Goal: Navigation & Orientation: Find specific page/section

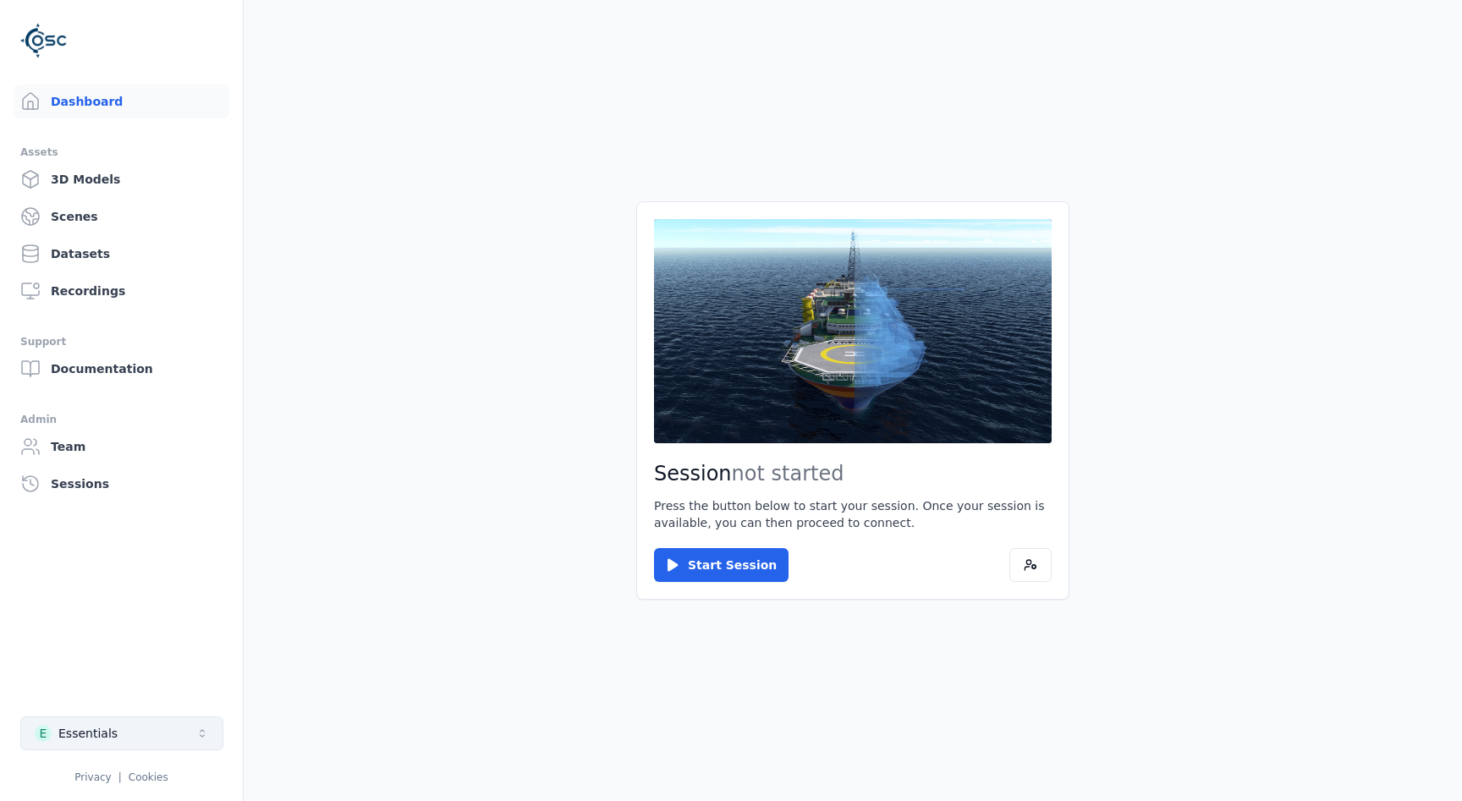
click at [138, 727] on button "E Essentials" at bounding box center [121, 733] width 203 height 34
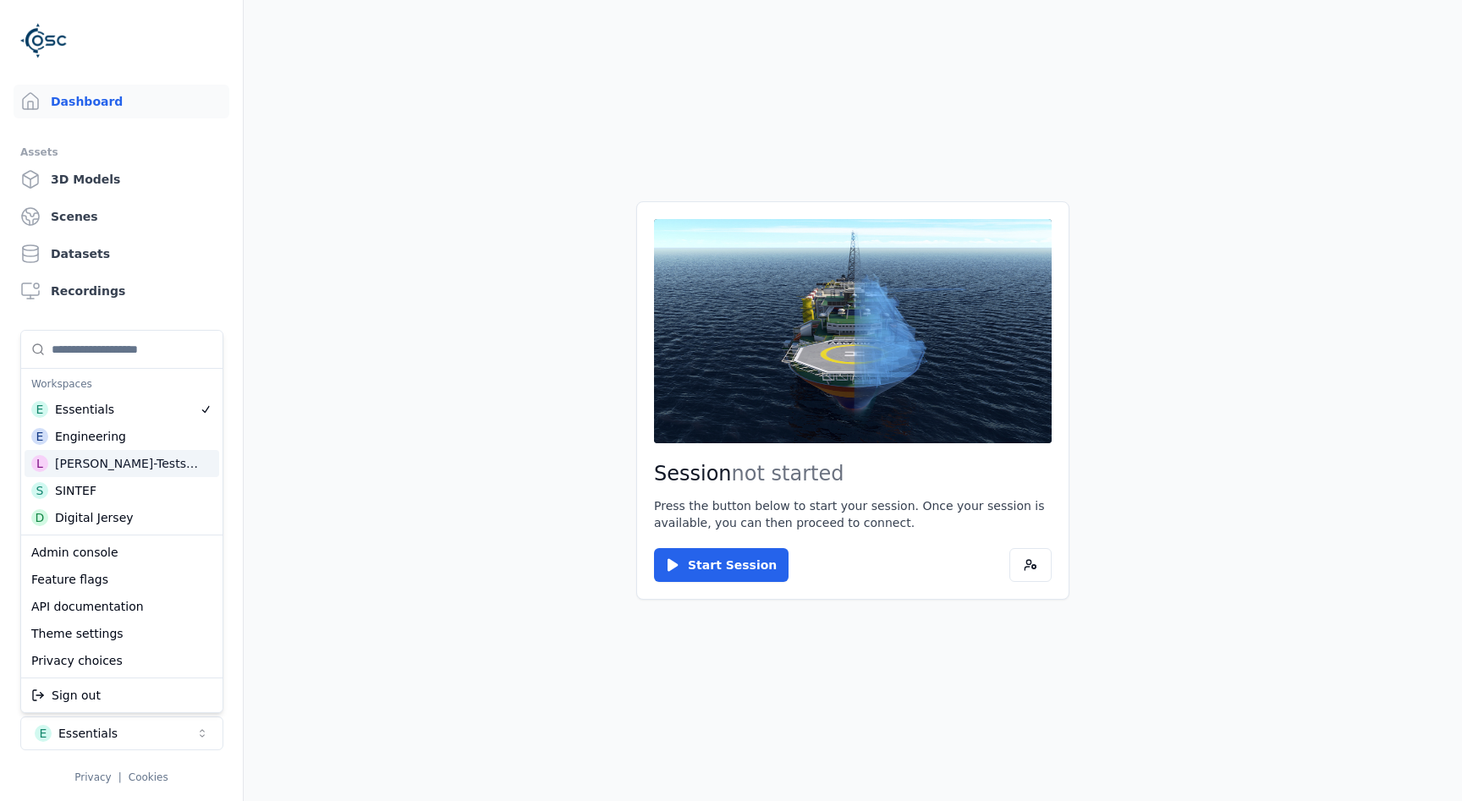
click at [135, 463] on div "[PERSON_NAME]-Testspace" at bounding box center [127, 463] width 145 height 17
click at [212, 257] on html "Dashboard Assets 3D Models Scenes Datasets Recordings Support Documentation Adm…" at bounding box center [731, 400] width 1462 height 801
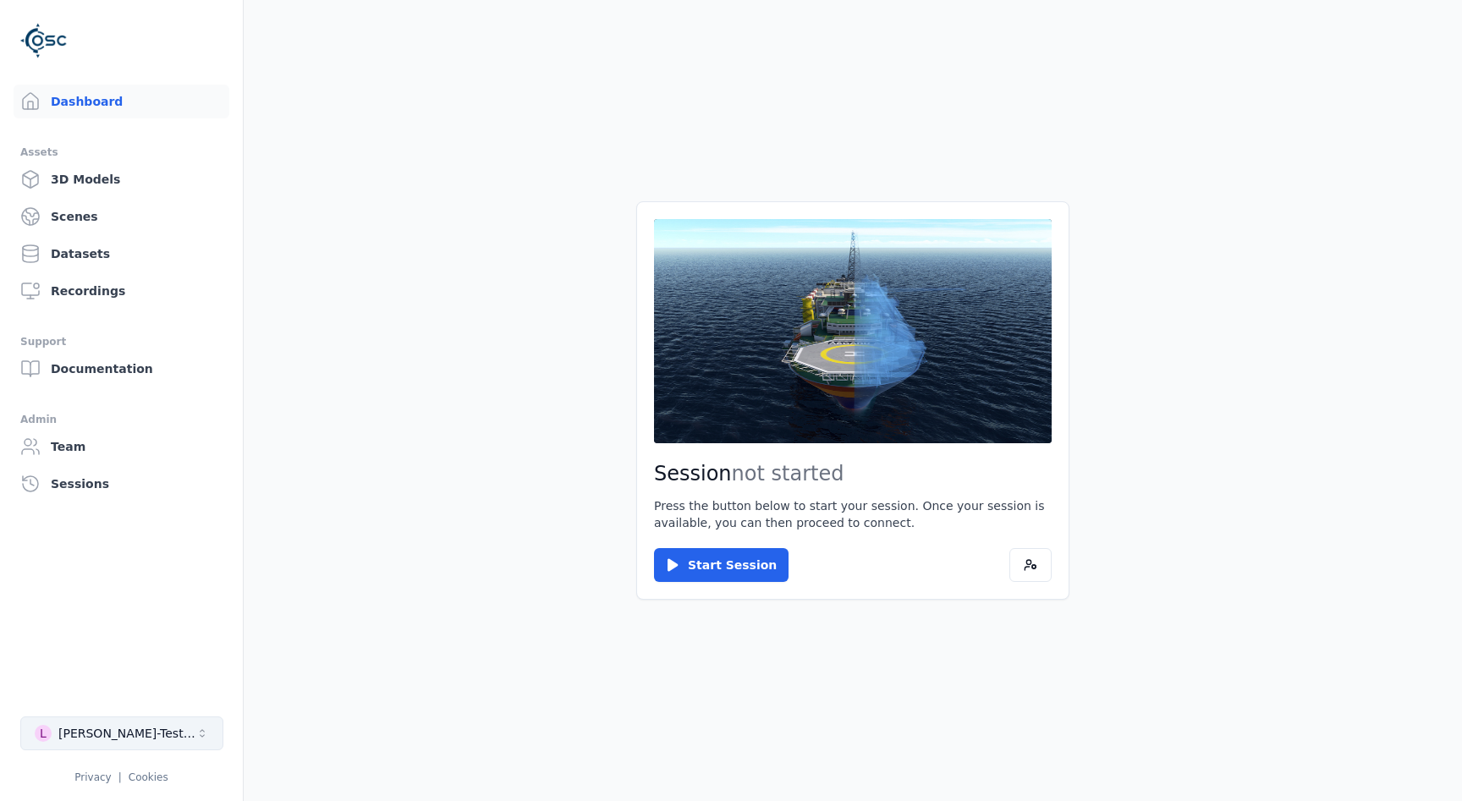
click at [159, 738] on button "[PERSON_NAME]-Testspace" at bounding box center [121, 733] width 203 height 34
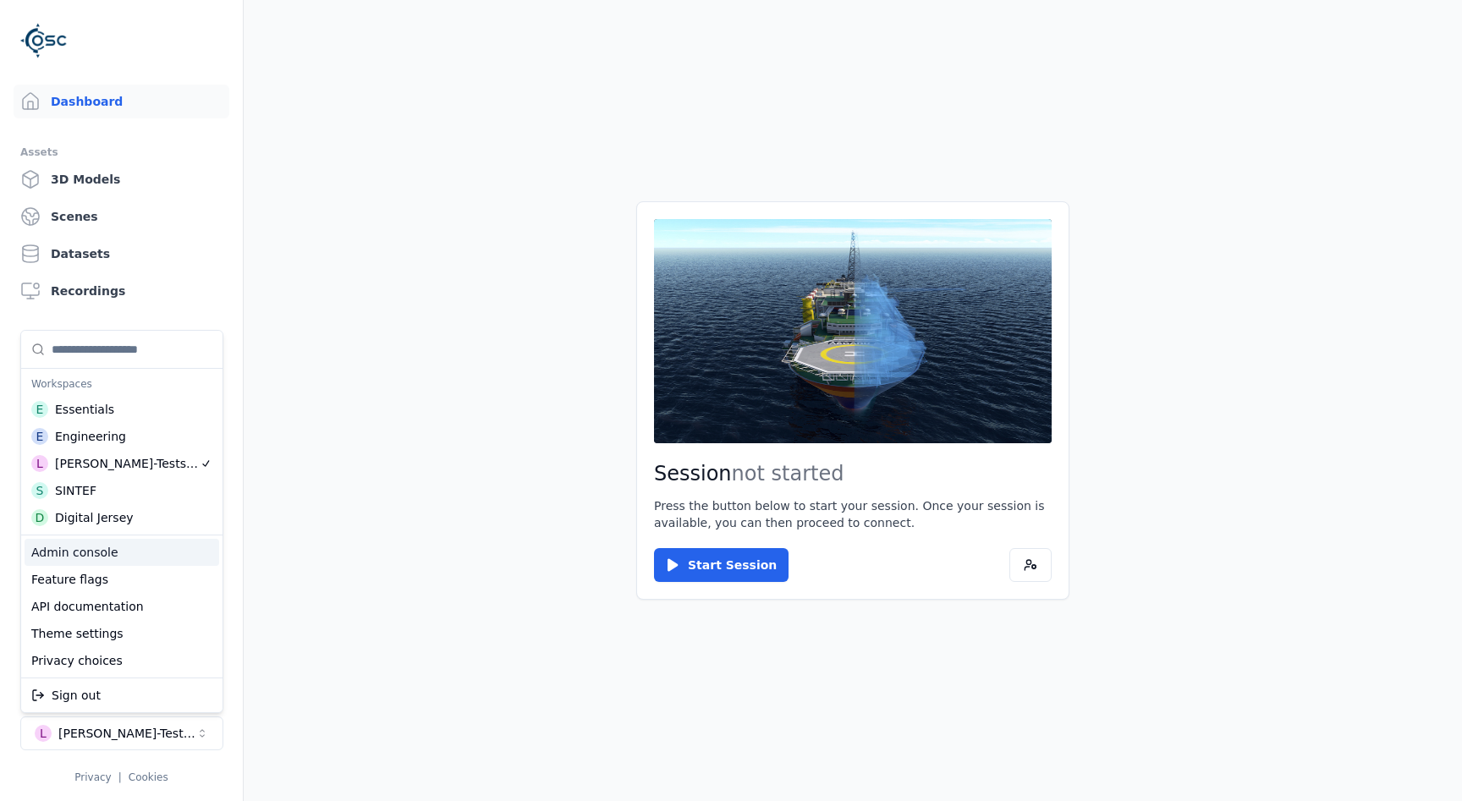
click at [139, 551] on div "Admin console" at bounding box center [122, 552] width 195 height 27
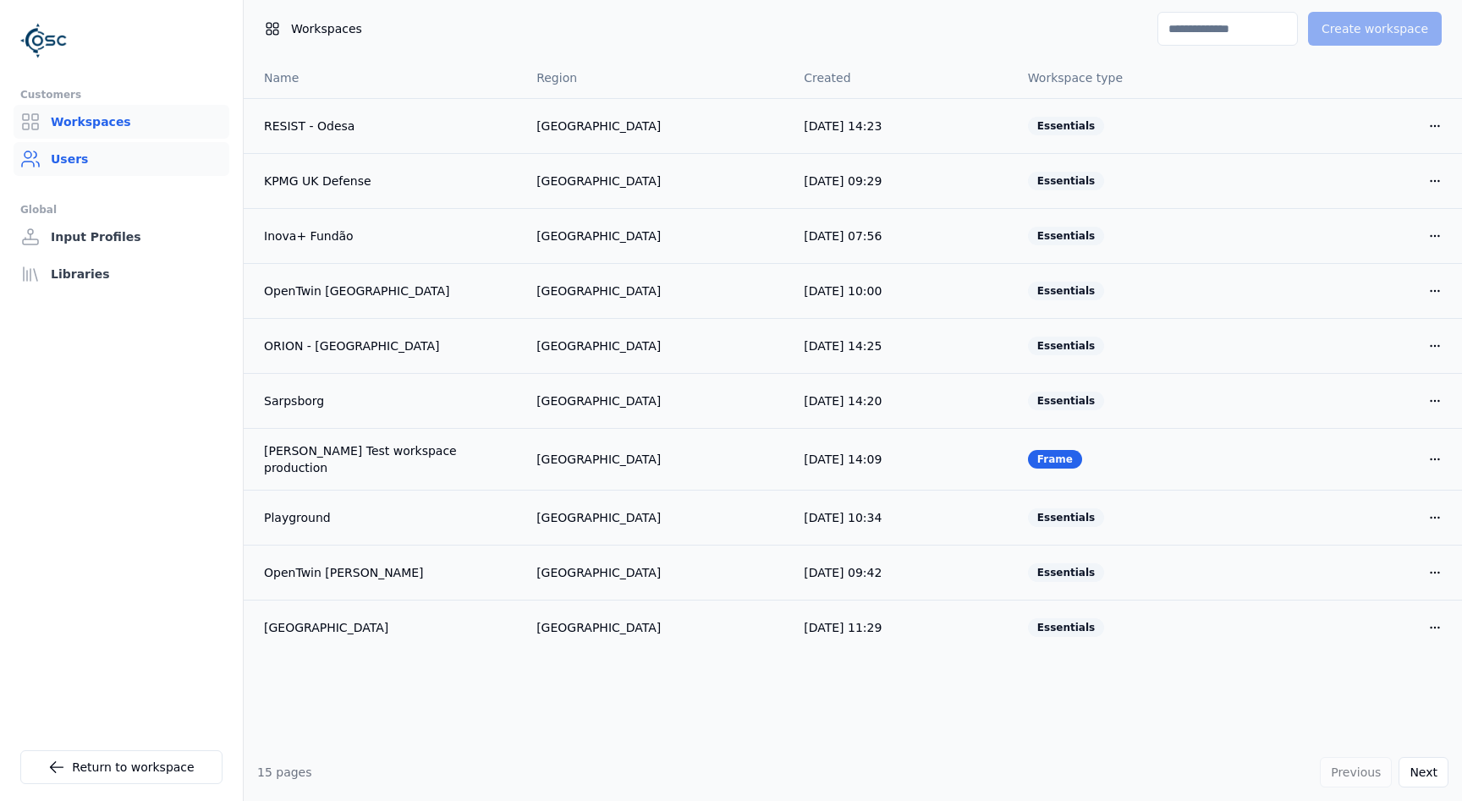
click at [62, 157] on link "Users" at bounding box center [122, 159] width 216 height 34
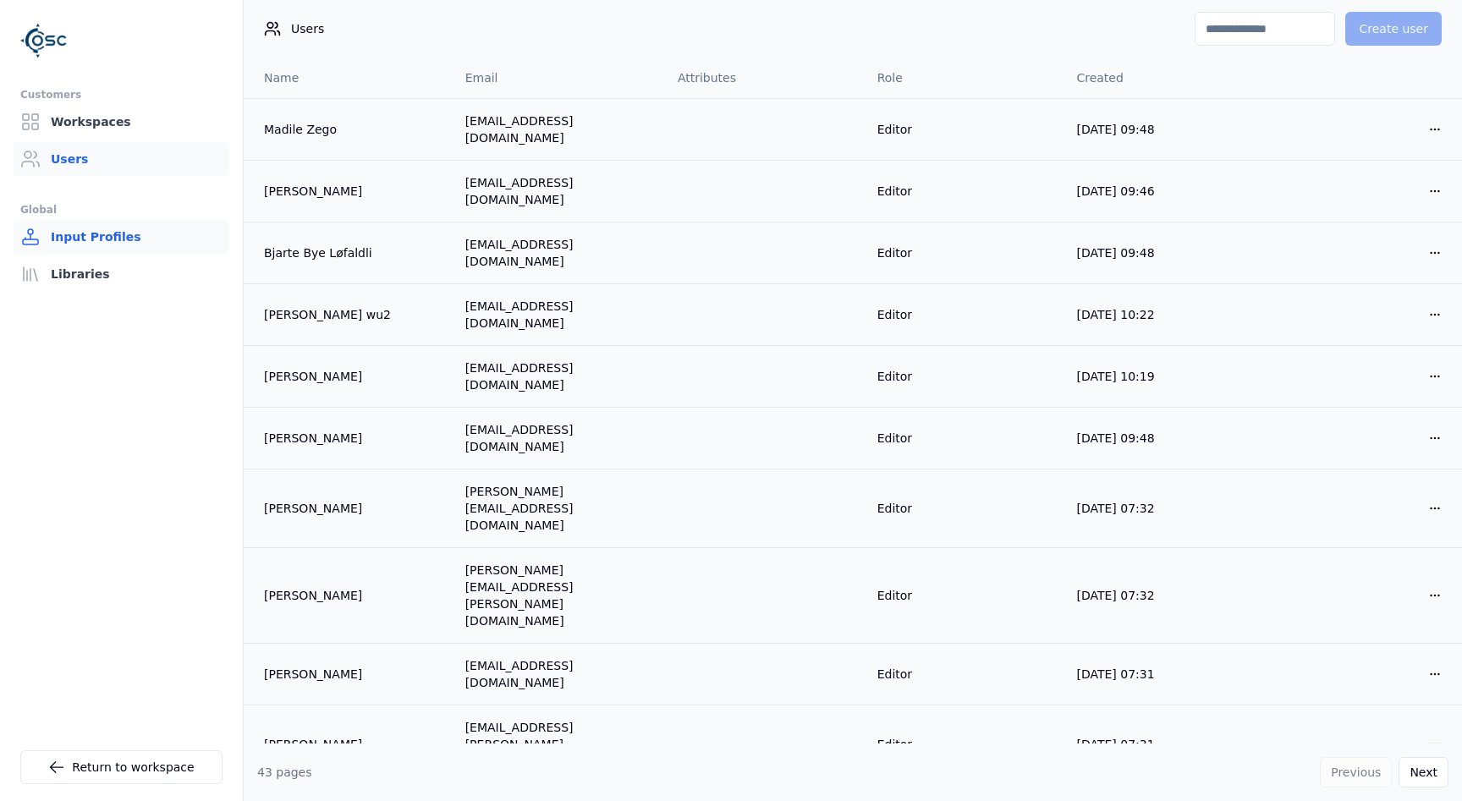
click at [98, 238] on link "Input Profiles" at bounding box center [122, 237] width 216 height 34
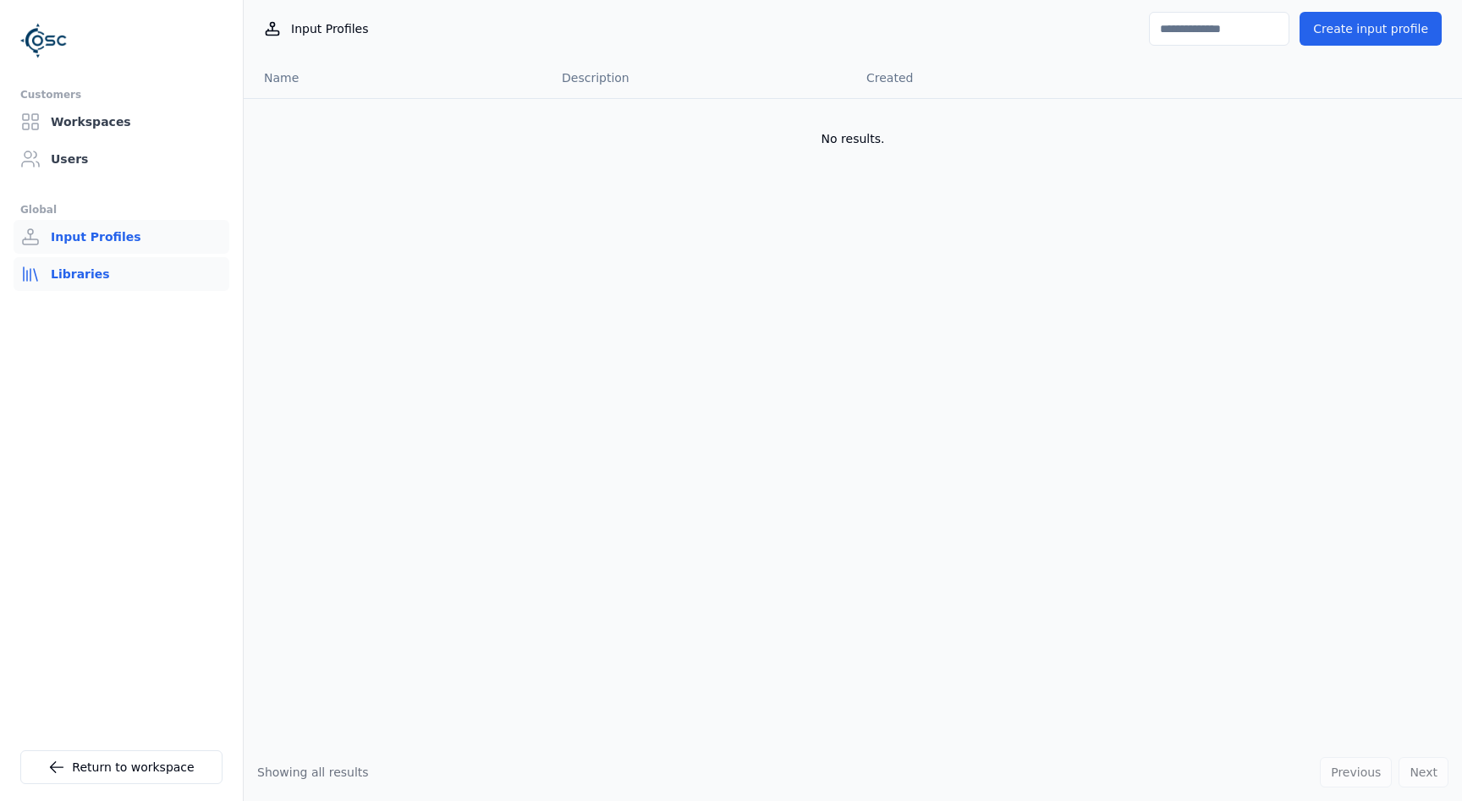
click at [86, 278] on link "Libraries" at bounding box center [122, 274] width 216 height 34
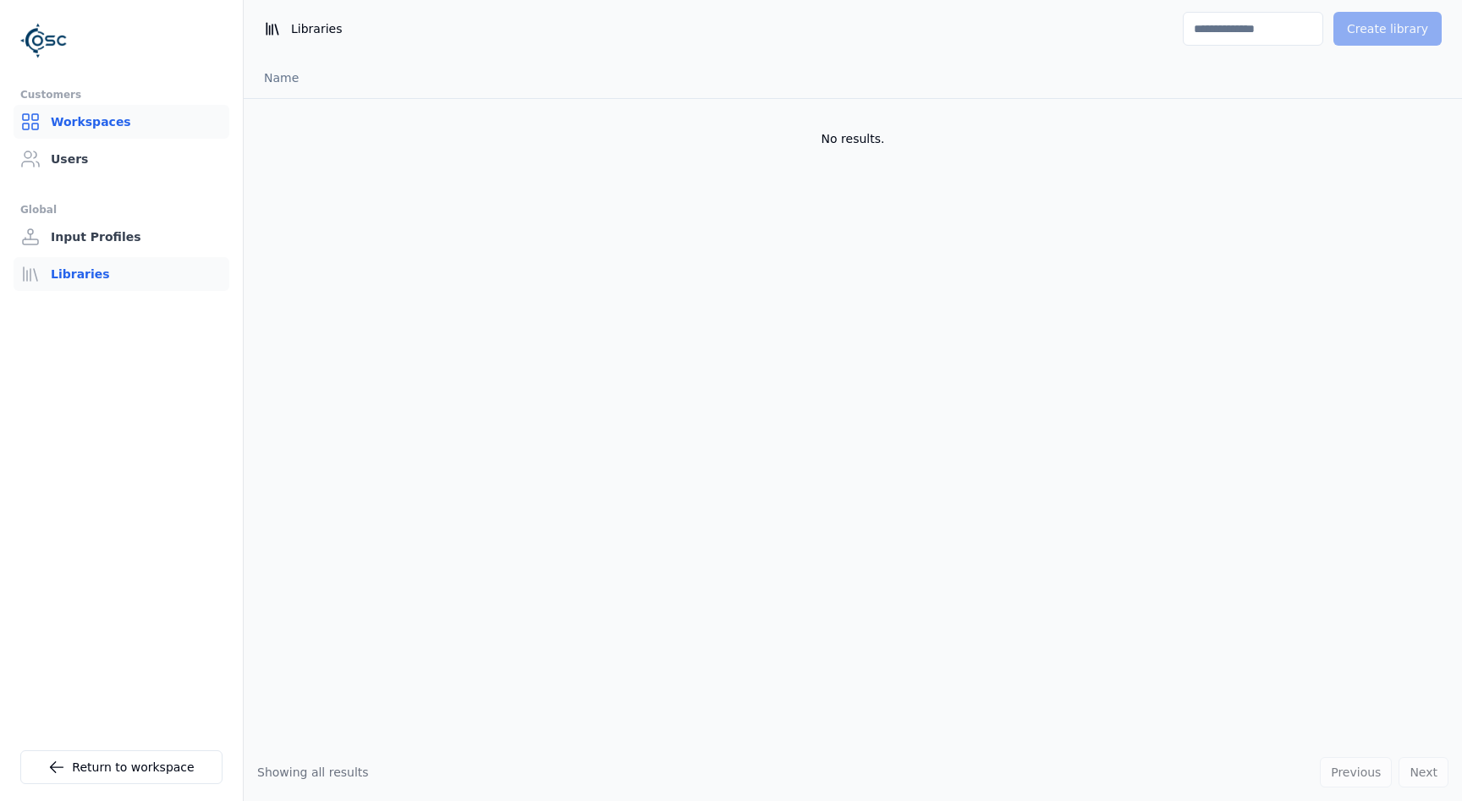
click at [110, 127] on link "Workspaces" at bounding box center [122, 122] width 216 height 34
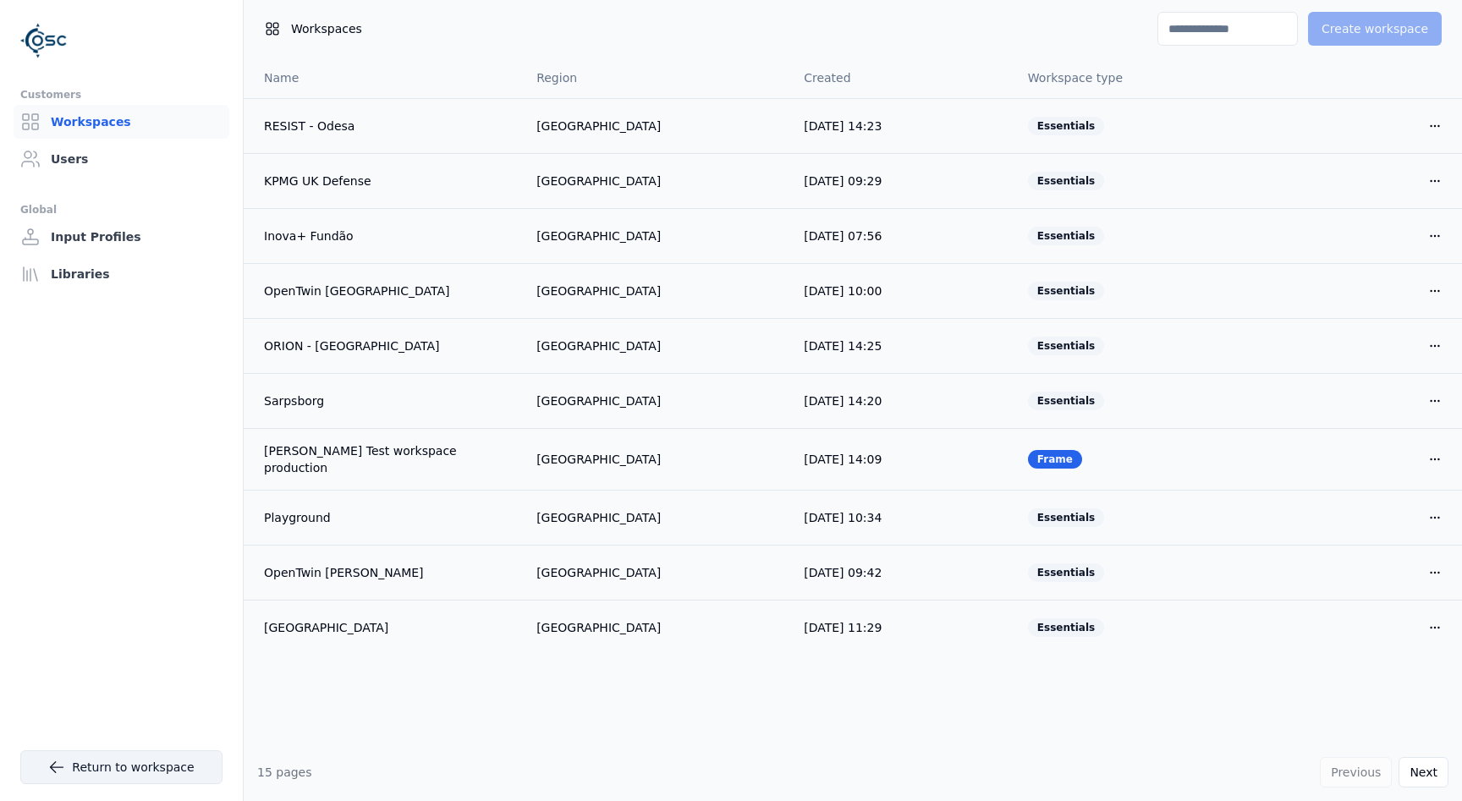
click at [135, 757] on link "Return to workspace" at bounding box center [121, 767] width 202 height 34
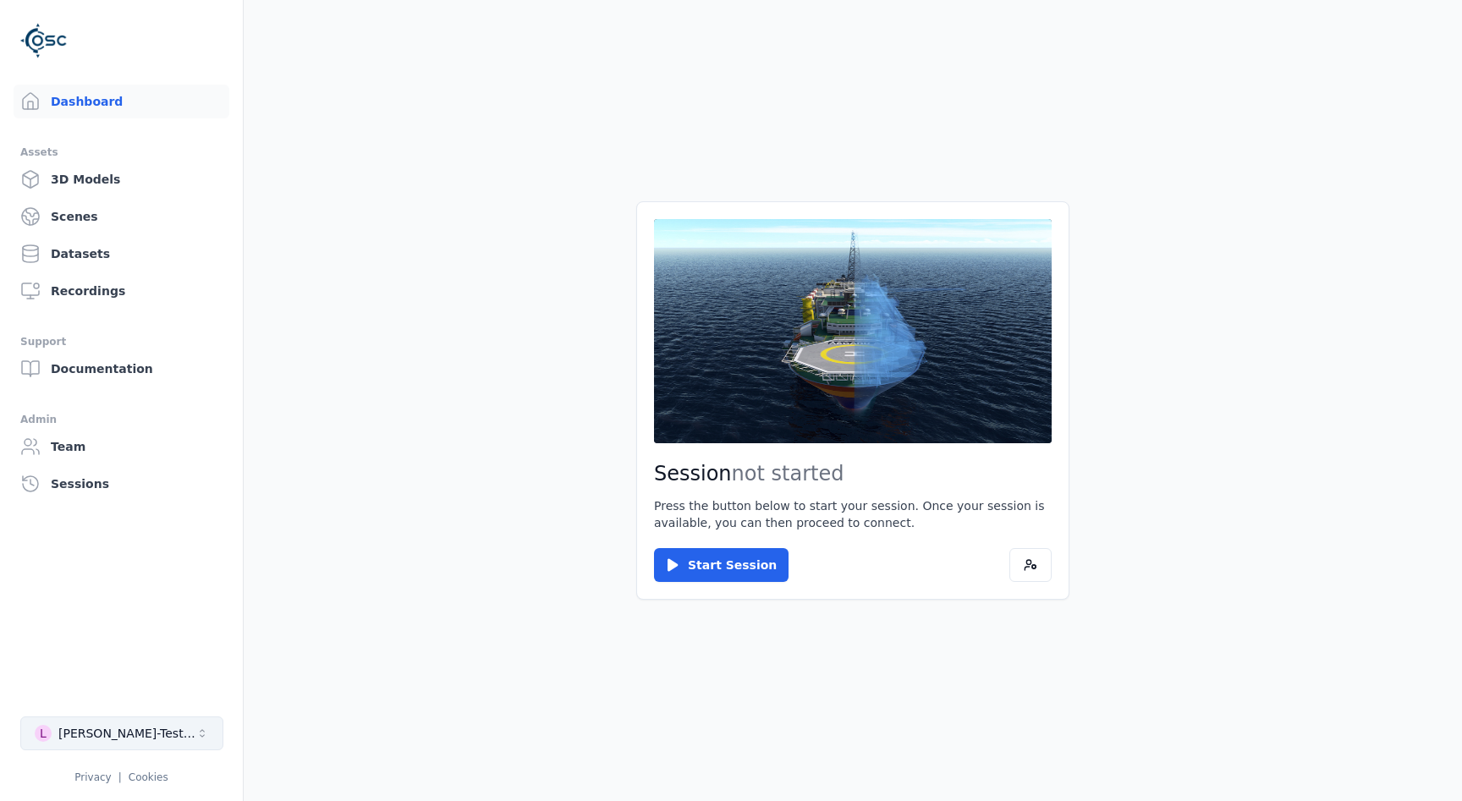
click at [167, 728] on button "[PERSON_NAME]-Testspace" at bounding box center [121, 733] width 203 height 34
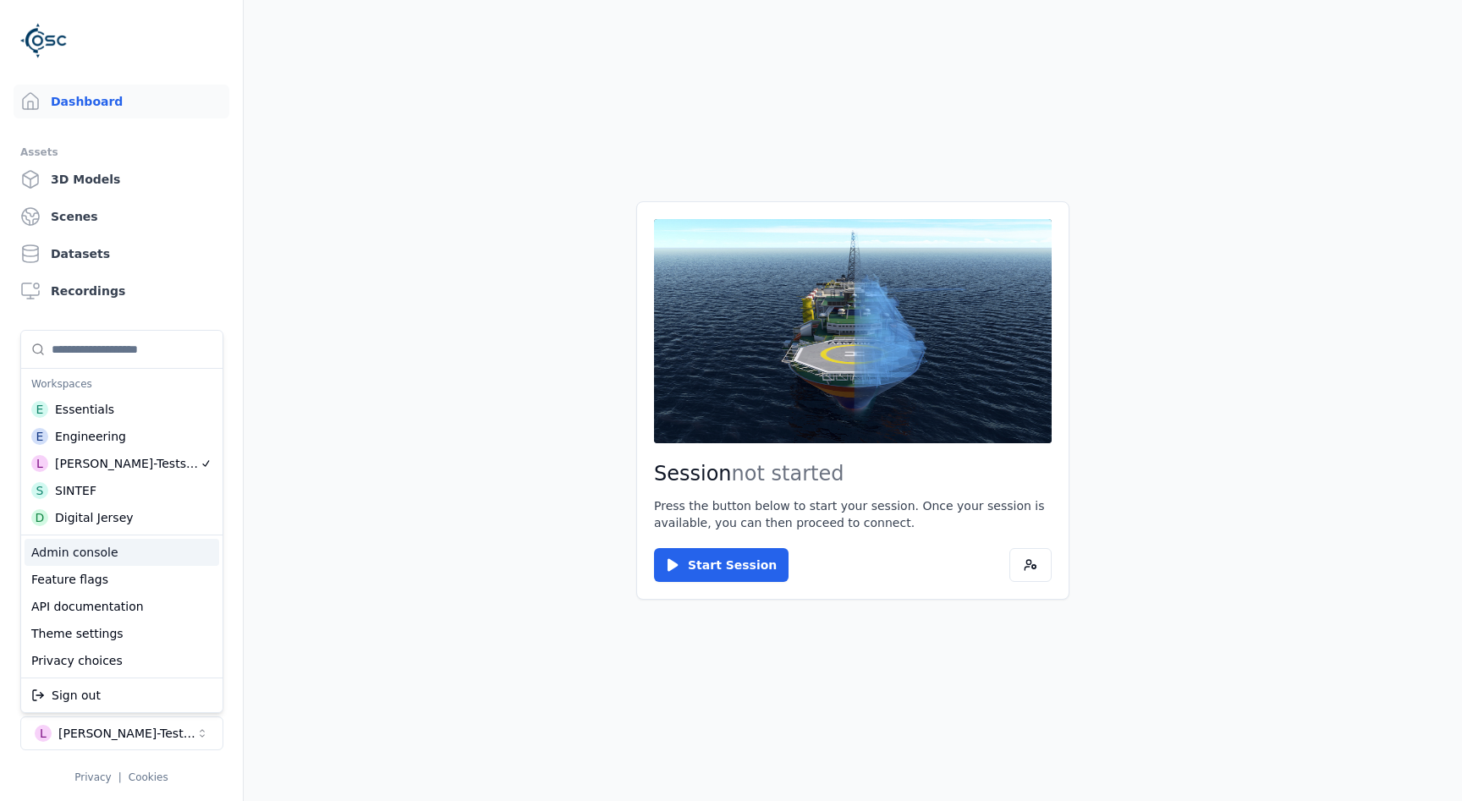
click at [141, 557] on div "Admin console" at bounding box center [122, 552] width 195 height 27
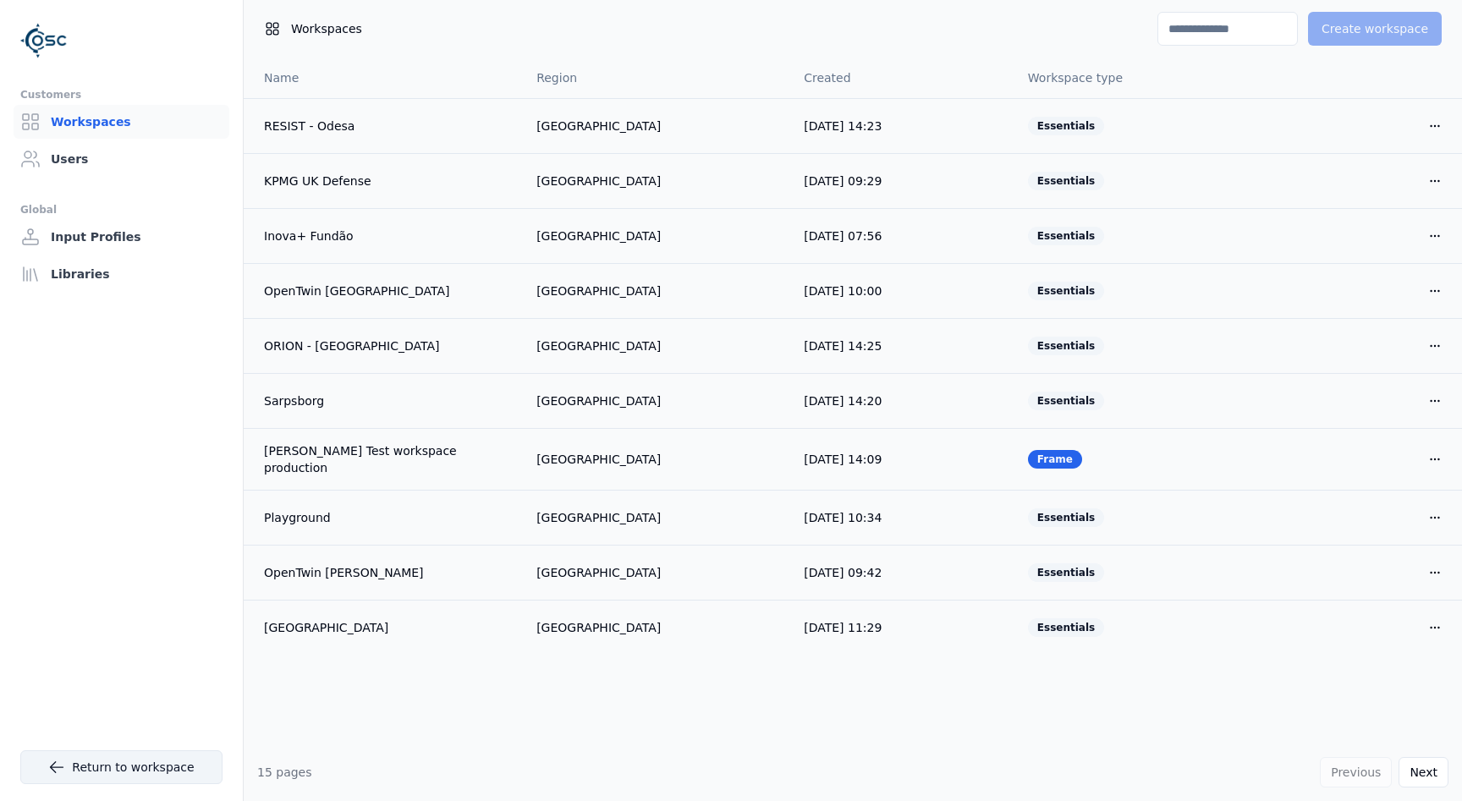
click at [156, 765] on link "Return to workspace" at bounding box center [121, 767] width 202 height 34
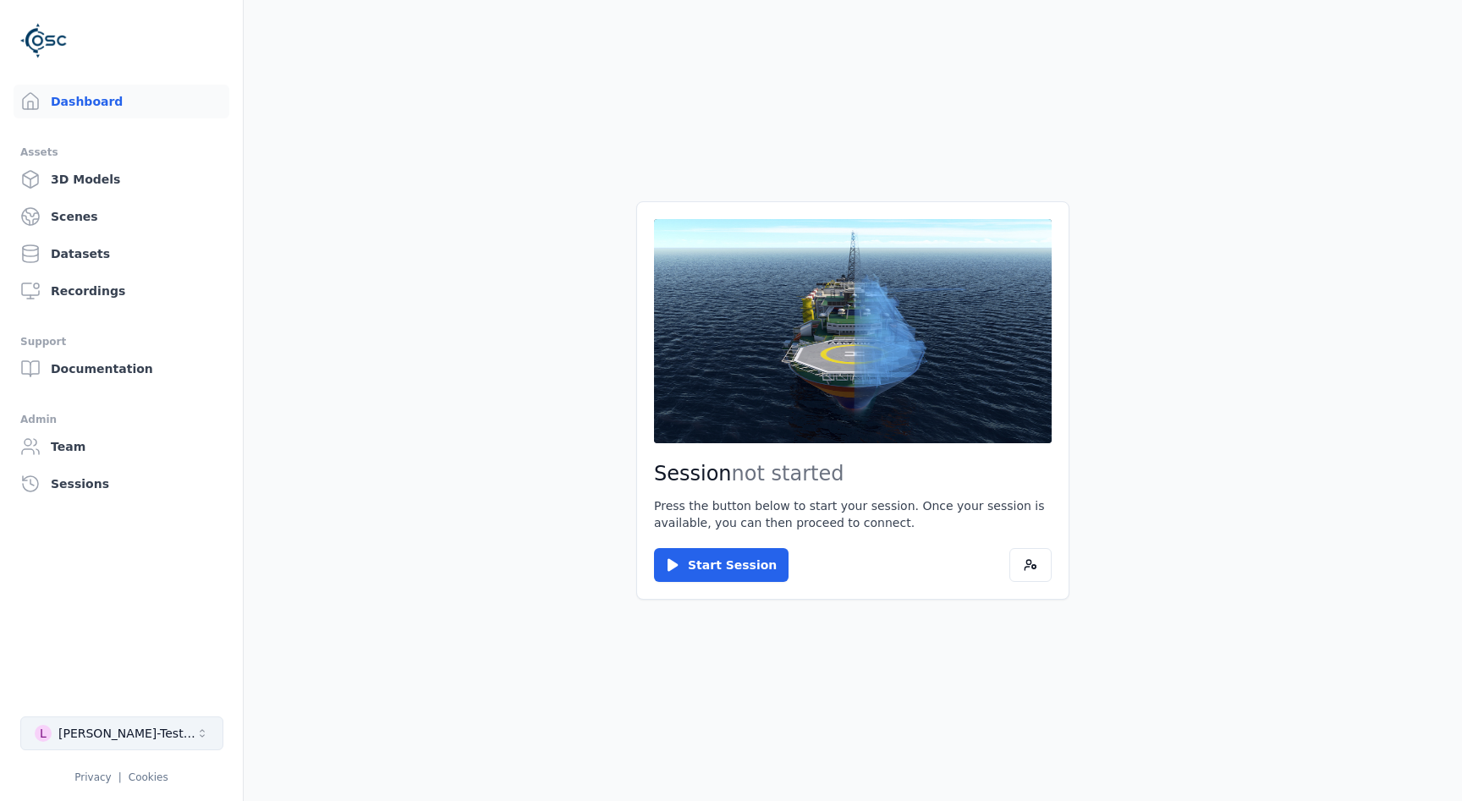
click at [153, 739] on button "[PERSON_NAME]-Testspace" at bounding box center [121, 733] width 203 height 34
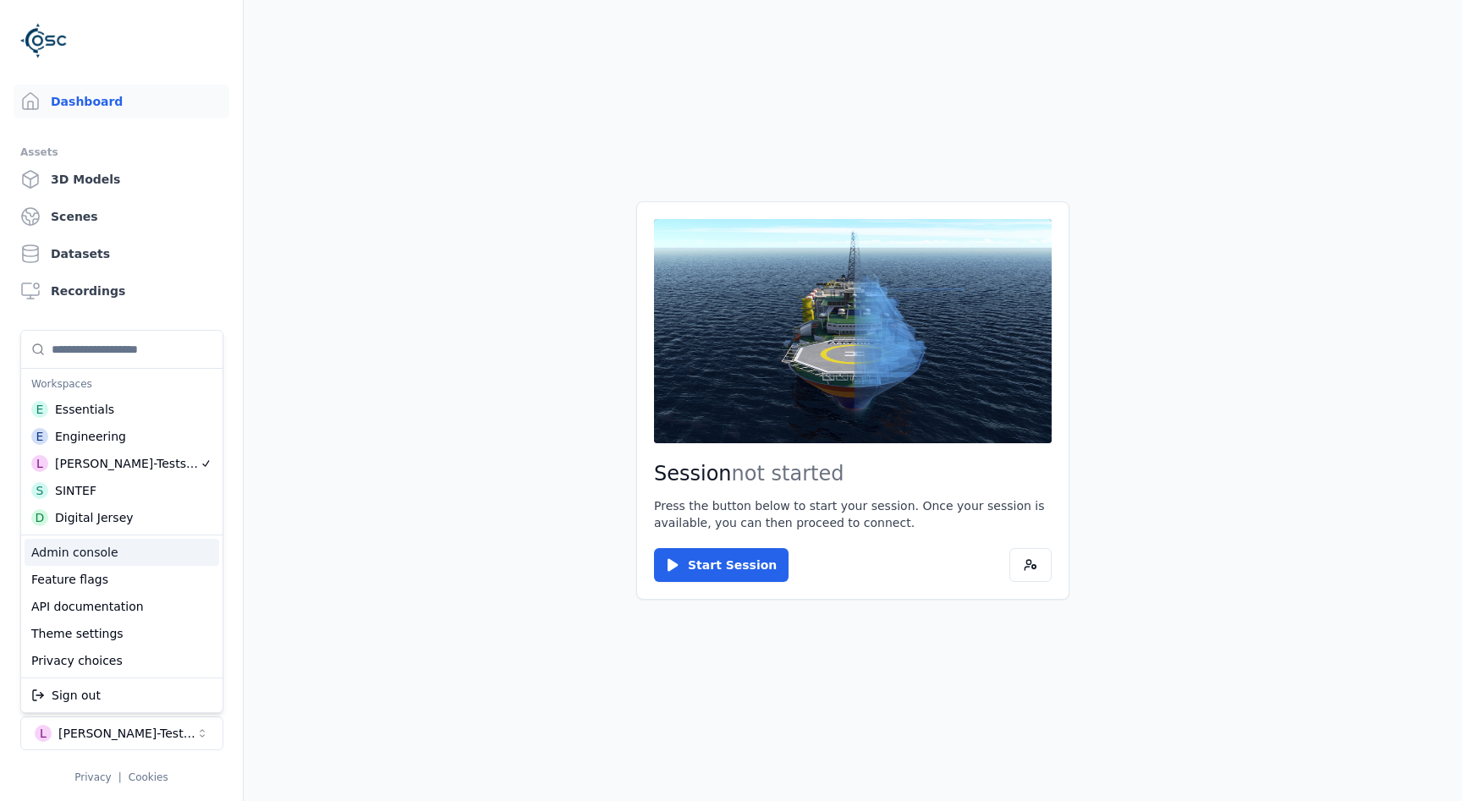
click at [101, 558] on div "Admin console" at bounding box center [122, 552] width 195 height 27
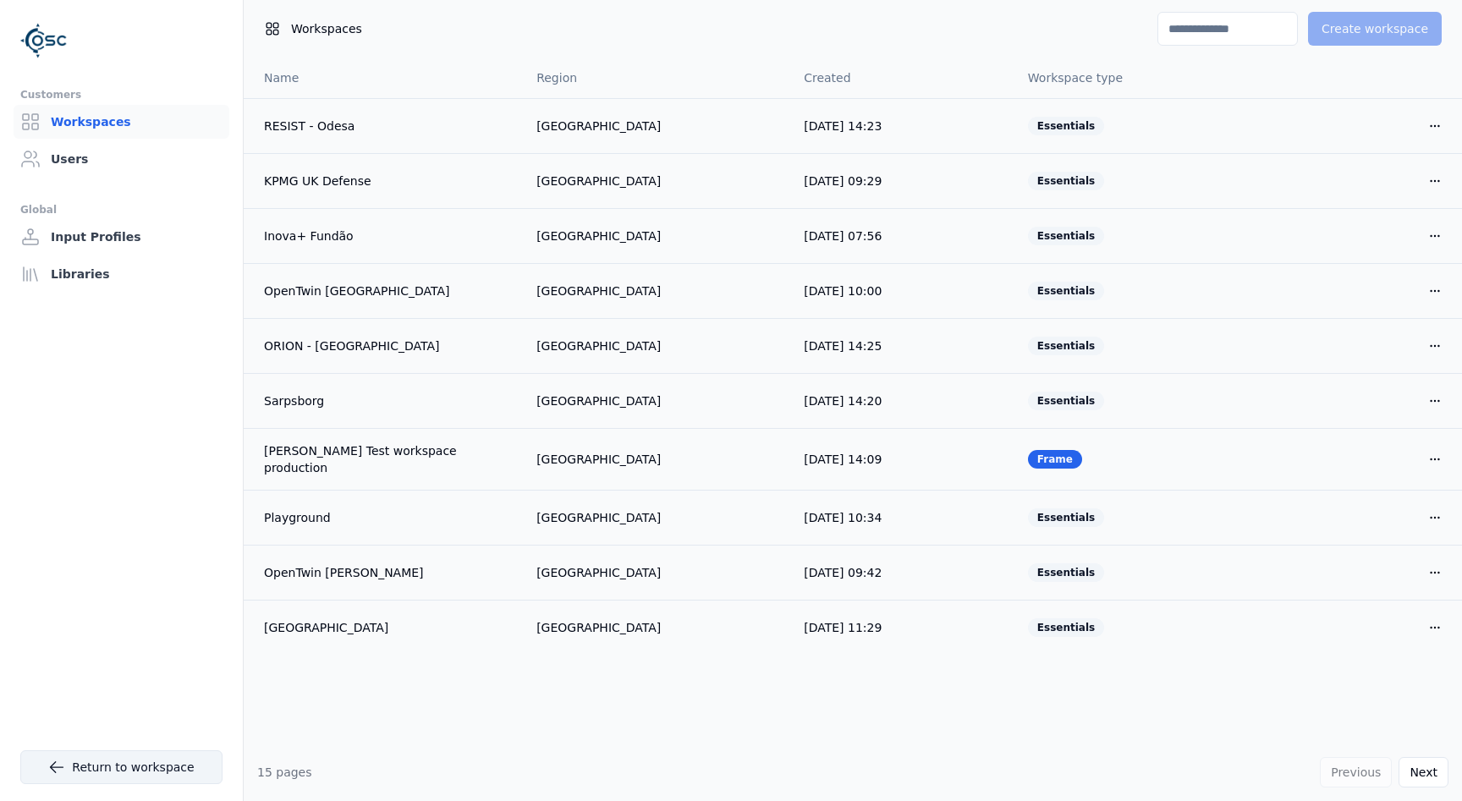
click at [109, 768] on link "Return to workspace" at bounding box center [121, 767] width 202 height 34
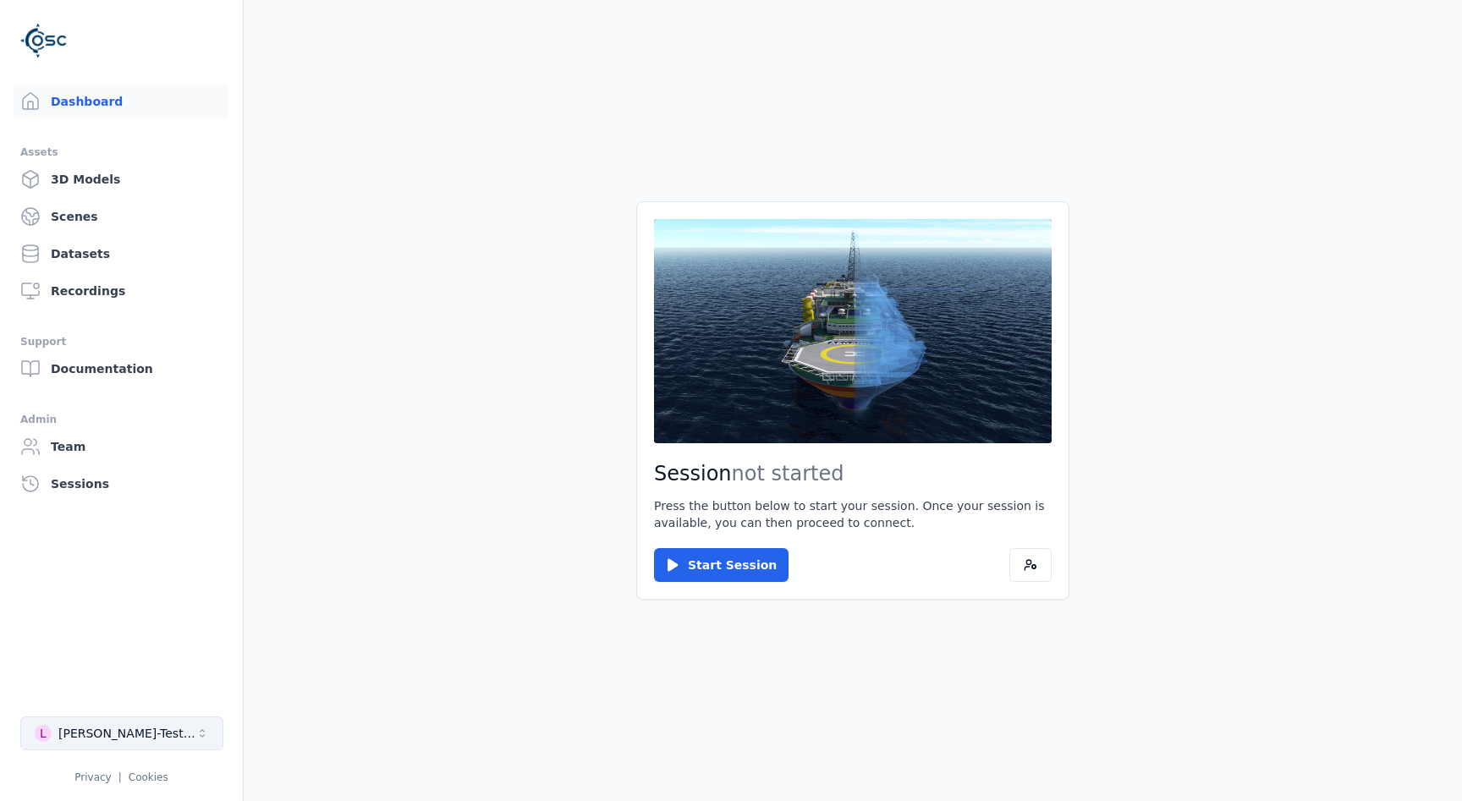
click at [94, 737] on div "[PERSON_NAME]-Testspace" at bounding box center [126, 733] width 137 height 17
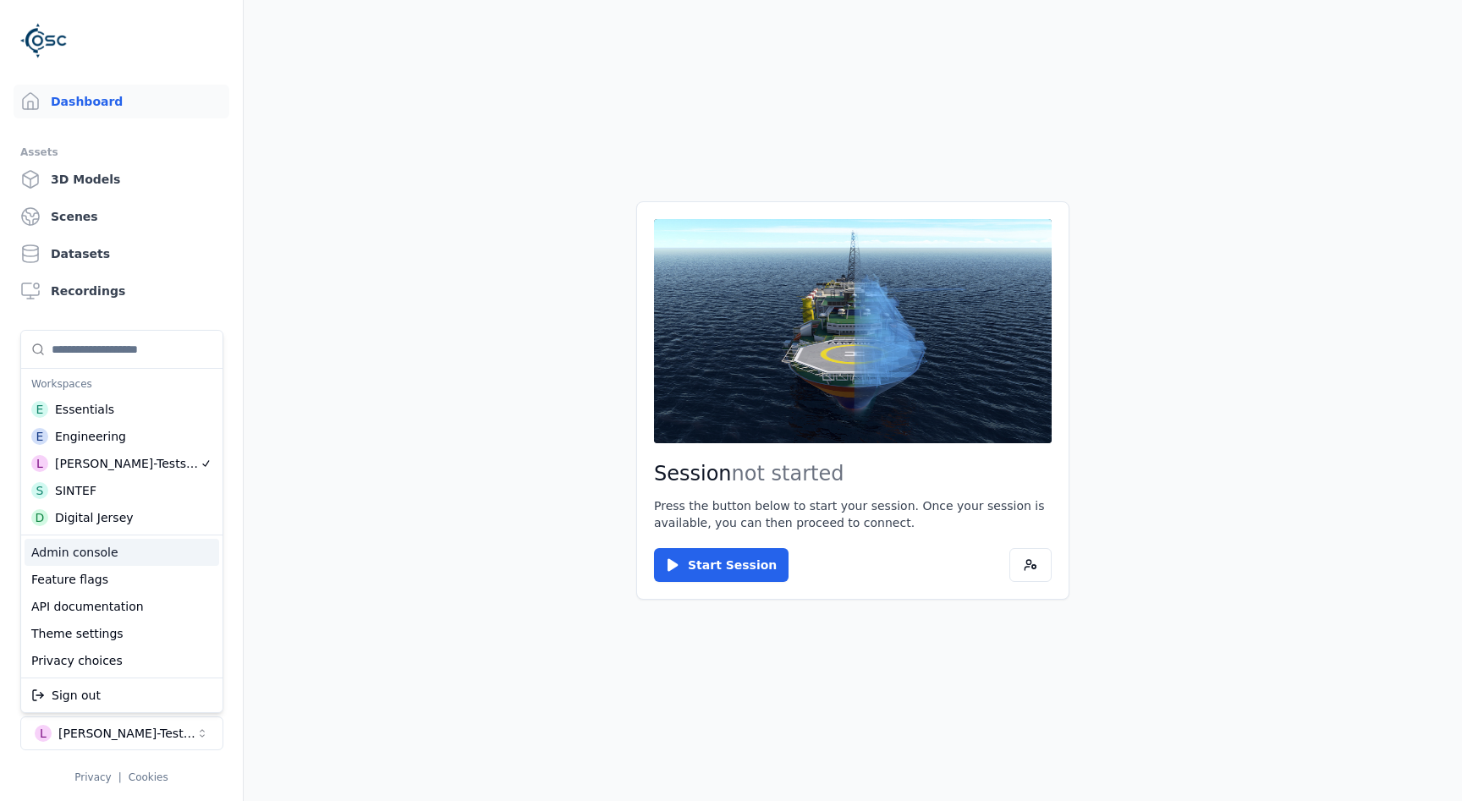
click at [58, 554] on div "Admin console" at bounding box center [122, 552] width 195 height 27
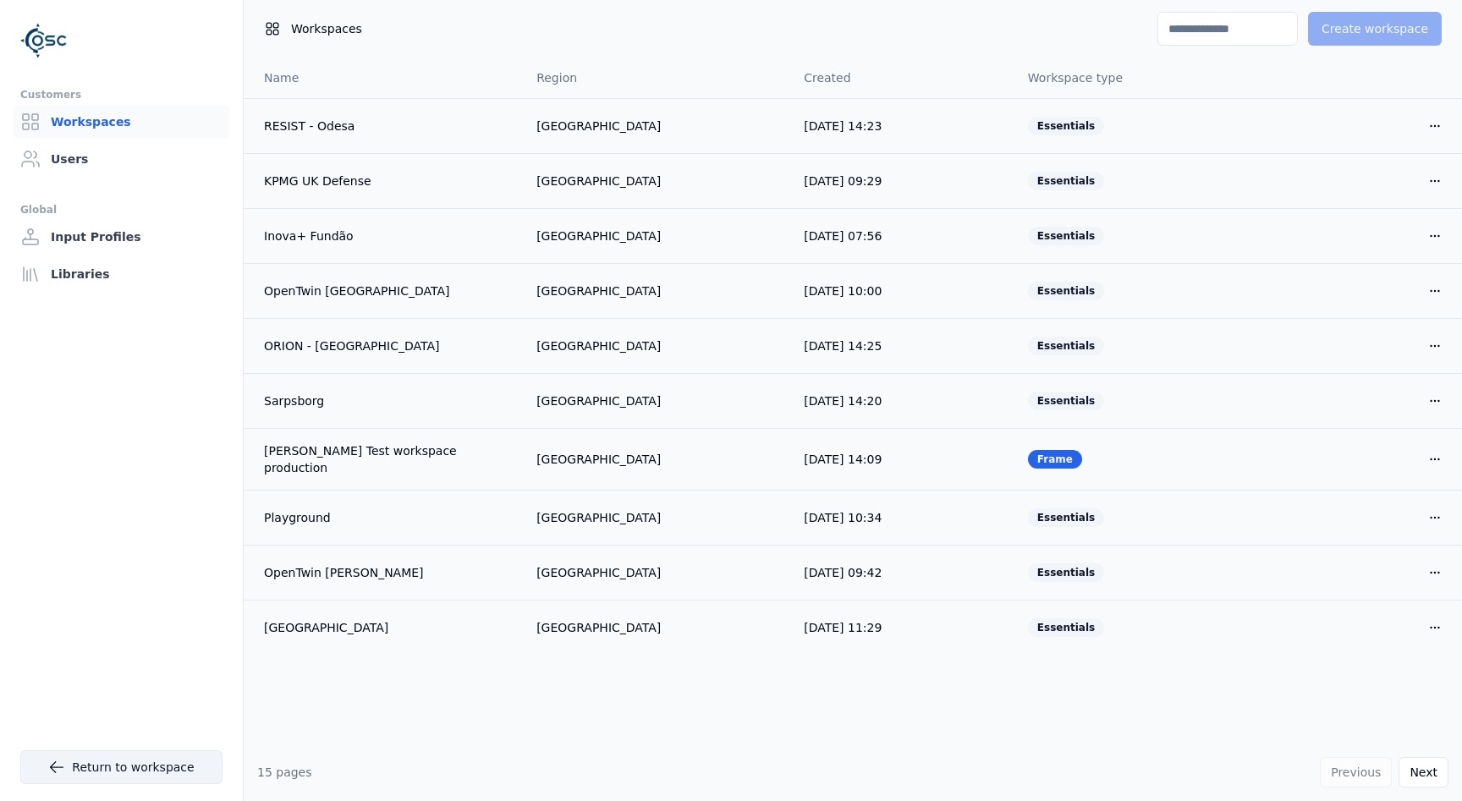
click at [148, 769] on link "Return to workspace" at bounding box center [121, 767] width 202 height 34
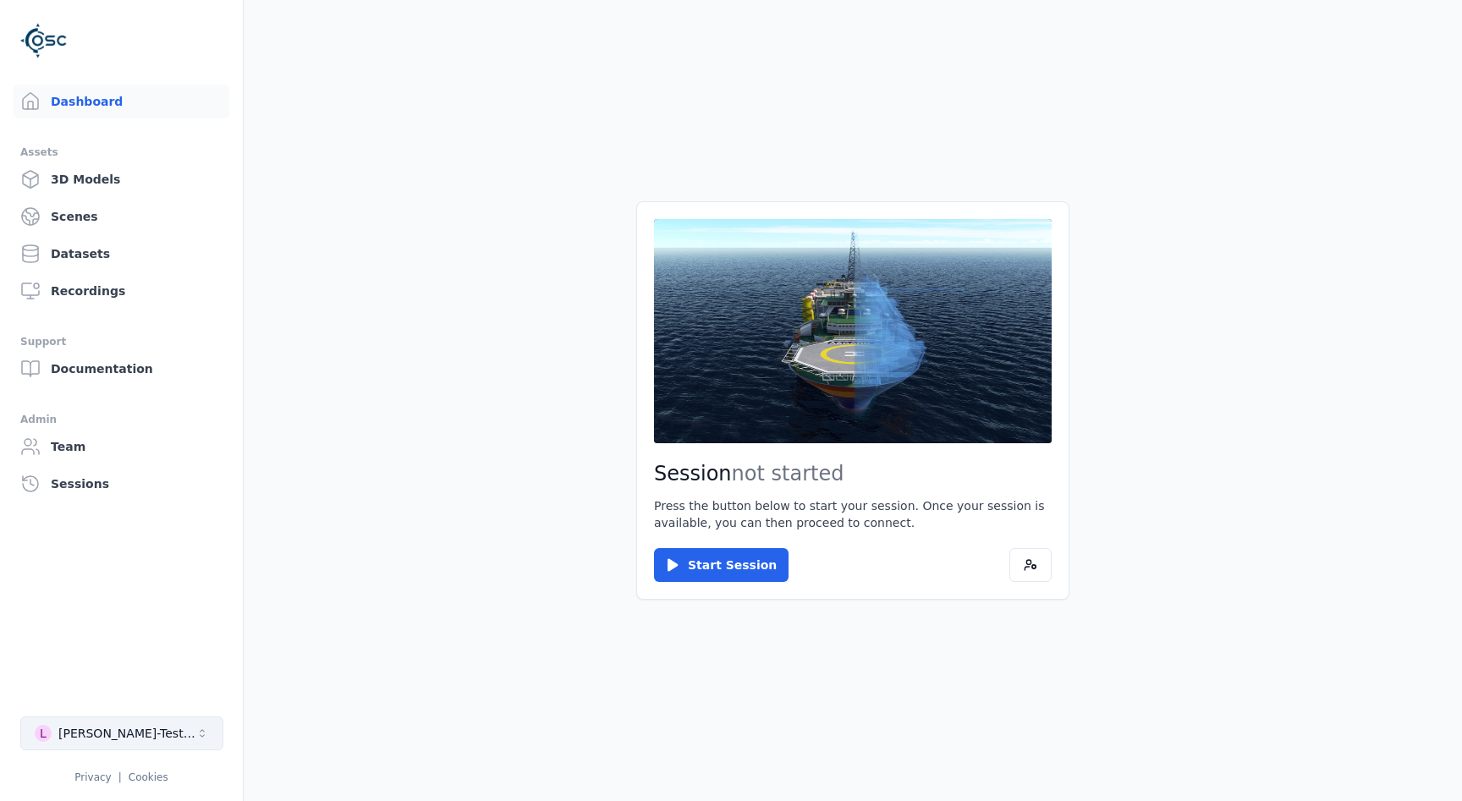
click at [90, 727] on div "[PERSON_NAME]-Testspace" at bounding box center [126, 733] width 137 height 17
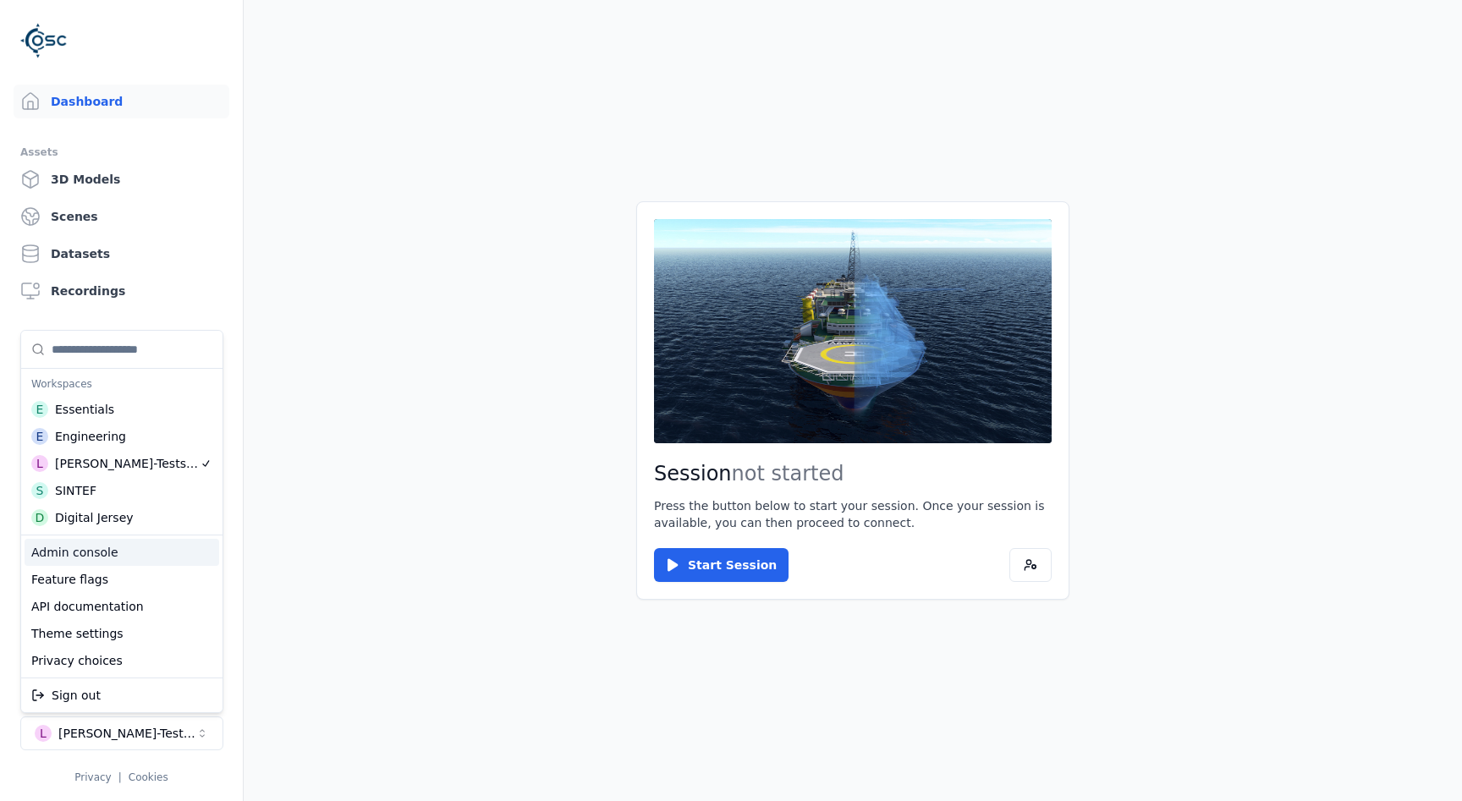
click at [89, 546] on div "Admin console" at bounding box center [122, 552] width 195 height 27
